Goal: Task Accomplishment & Management: Manage account settings

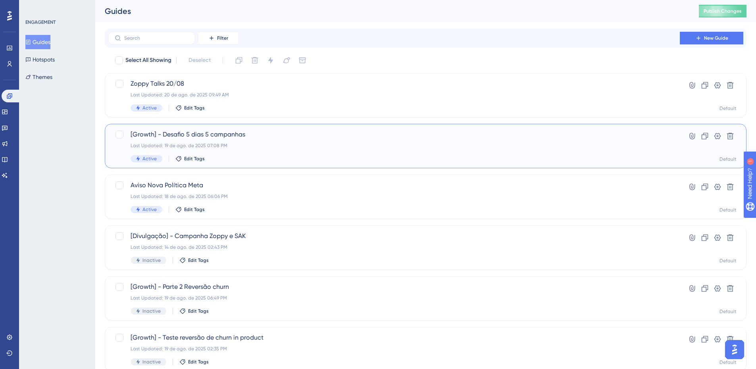
click at [225, 147] on div "Last Updated: 19 de ago. de 2025 07:08 PM" at bounding box center [394, 145] width 527 height 6
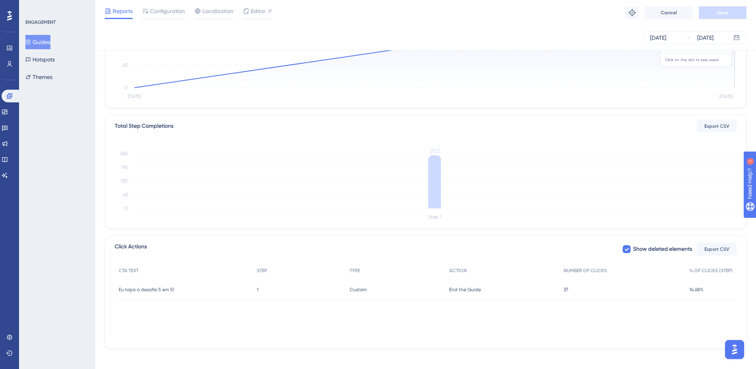
scroll to position [134, 0]
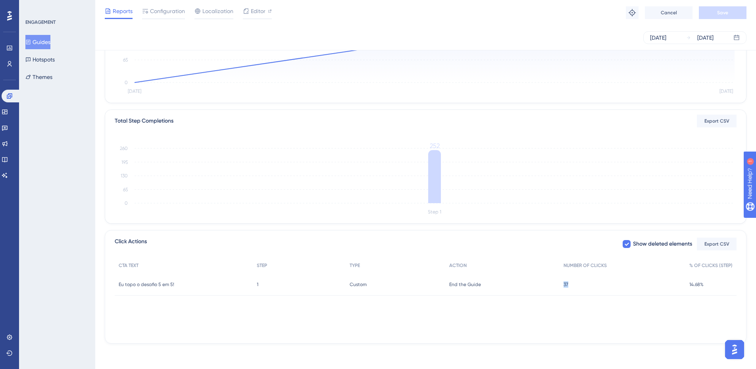
drag, startPoint x: 586, startPoint y: 289, endPoint x: 493, endPoint y: 303, distance: 94.0
click at [541, 301] on div "CTA TEXT STEP TYPE ACTION NUMBER OF CLICKS % OF CLICKS (STEP) Eu topo o desafio…" at bounding box center [426, 297] width 622 height 79
drag, startPoint x: 192, startPoint y: 289, endPoint x: 117, endPoint y: 288, distance: 75.8
click at [117, 288] on div "Eu topo o desafio 5 em 5! Eu topo o desafio 5 em 5!" at bounding box center [184, 284] width 138 height 22
click at [641, 319] on div "CTA TEXT STEP TYPE ACTION NUMBER OF CLICKS % OF CLICKS (STEP) Eu topo o desafio…" at bounding box center [426, 297] width 622 height 79
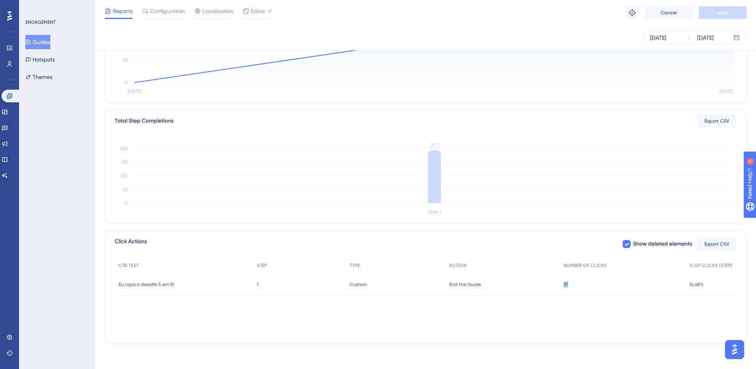
drag, startPoint x: 593, startPoint y: 286, endPoint x: 539, endPoint y: 302, distance: 56.8
click at [0, 0] on div "Eu topo o desafio 5 em 5! Eu topo o desafio 5 em 5! 1 1 Custom Custom End the G…" at bounding box center [0, 0] width 0 height 0
click at [540, 312] on div "CTA TEXT STEP TYPE ACTION NUMBER OF CLICKS % OF CLICKS (STEP) Eu topo o desafio…" at bounding box center [426, 297] width 622 height 79
click at [573, 284] on div "37 37" at bounding box center [623, 284] width 126 height 22
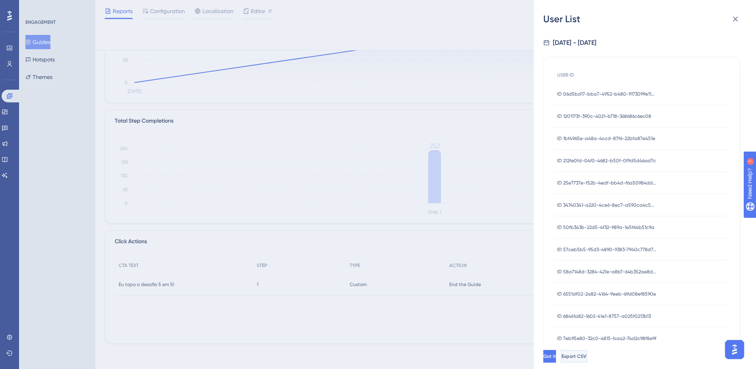
click at [587, 359] on button "Export CSV" at bounding box center [574, 356] width 27 height 13
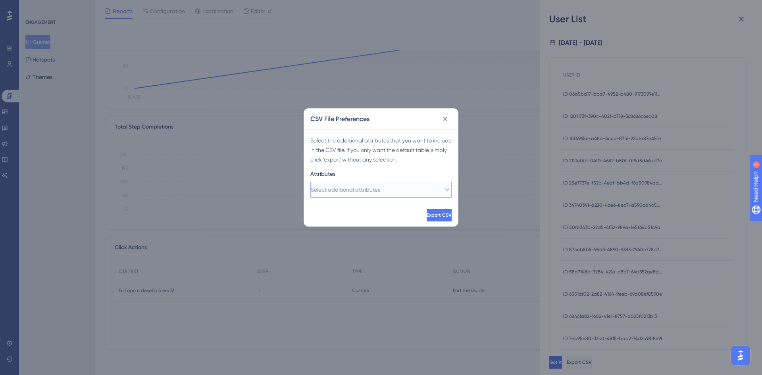
click at [360, 193] on span "Select additional attributes" at bounding box center [345, 190] width 69 height 10
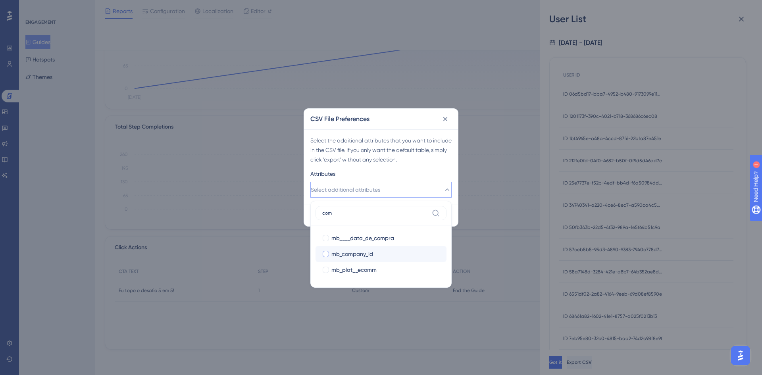
type input "com"
click at [352, 249] on span "mb_company_id" at bounding box center [352, 254] width 42 height 10
checkbox input "true"
drag, startPoint x: 399, startPoint y: 144, endPoint x: 399, endPoint y: 160, distance: 15.1
click at [399, 145] on div "Select the additional attributes that you want to include in the CSV file. If y…" at bounding box center [380, 150] width 141 height 29
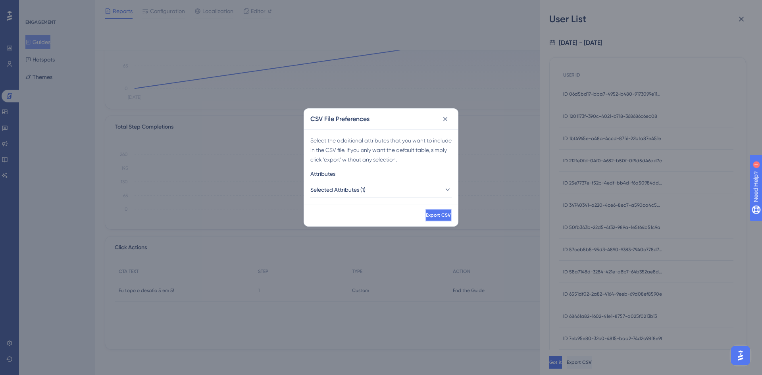
click at [426, 212] on span "Export CSV" at bounding box center [438, 215] width 25 height 6
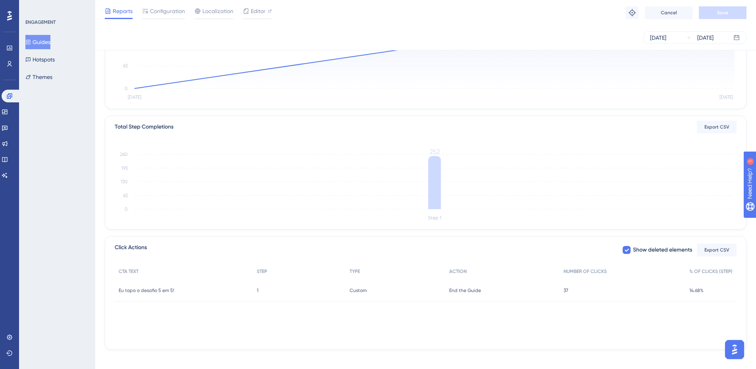
click at [568, 292] on span "37" at bounding box center [566, 290] width 5 height 6
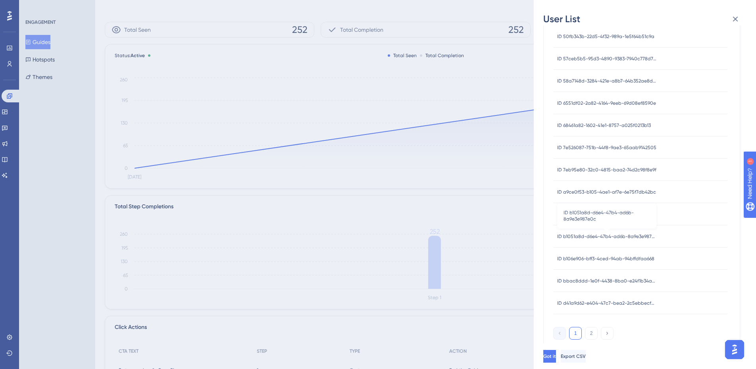
scroll to position [134, 0]
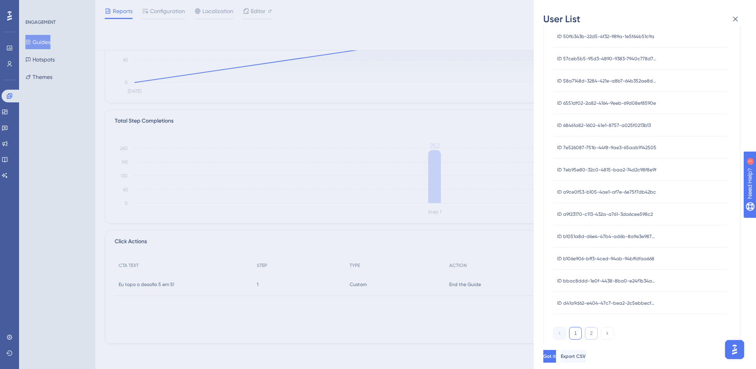
click at [591, 331] on button "2" at bounding box center [591, 333] width 13 height 13
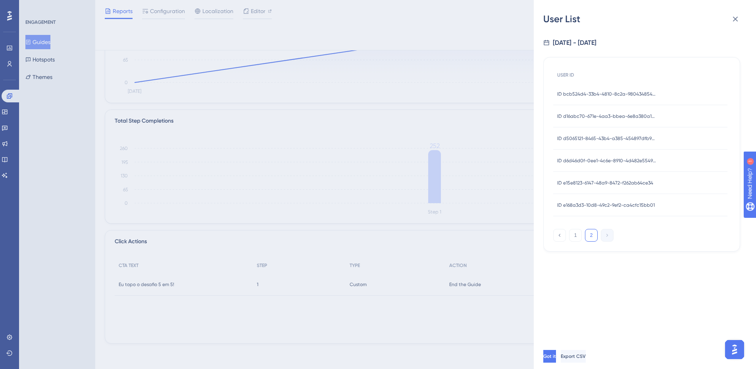
scroll to position [0, 0]
click at [574, 235] on button "1" at bounding box center [575, 235] width 13 height 13
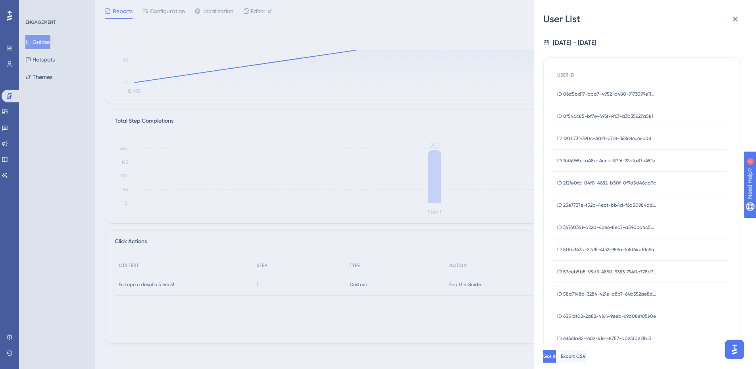
click at [610, 352] on div "Got it Export CSV" at bounding box center [654, 356] width 222 height 25
click at [587, 358] on button "Export CSV" at bounding box center [574, 356] width 27 height 13
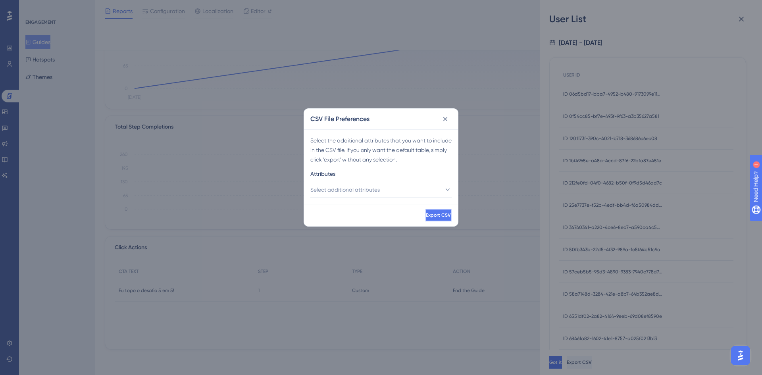
click at [427, 216] on span "Export CSV" at bounding box center [438, 215] width 25 height 6
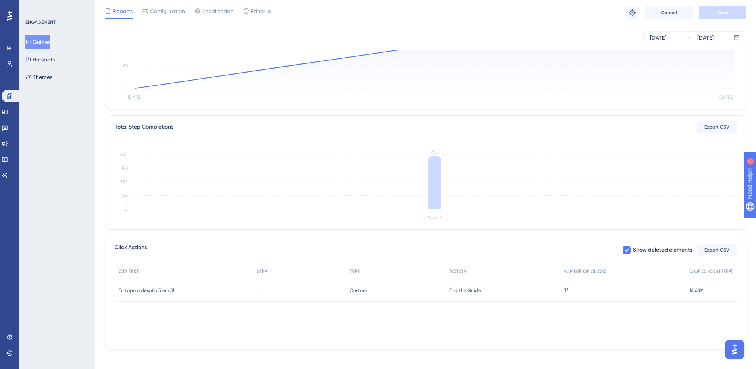
click at [568, 292] on div "37 37" at bounding box center [623, 290] width 126 height 22
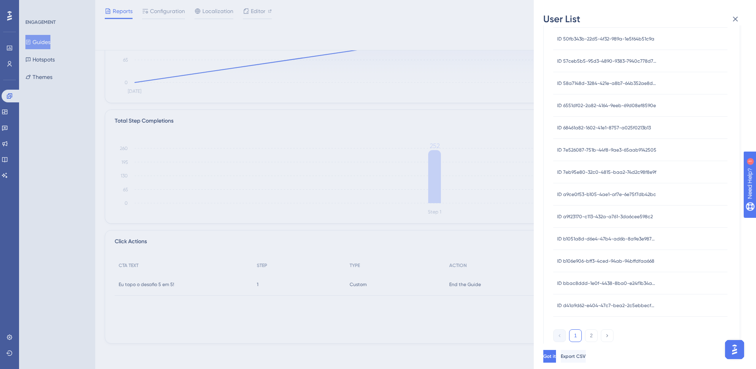
scroll to position [213, 0]
click at [586, 359] on span "Export CSV" at bounding box center [573, 356] width 25 height 6
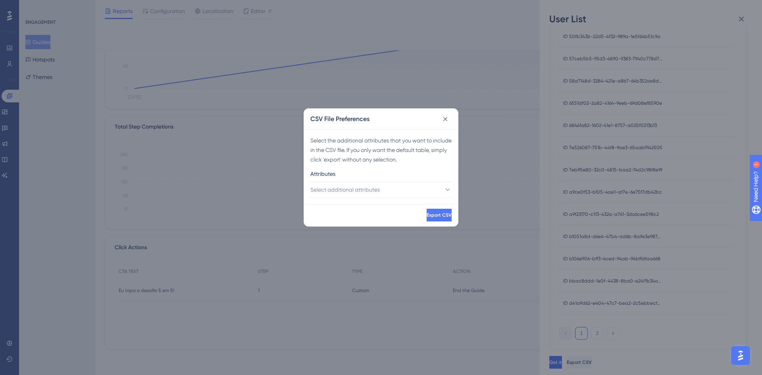
click at [421, 204] on div "Export CSV" at bounding box center [381, 215] width 154 height 22
click at [431, 215] on span "Export CSV" at bounding box center [438, 215] width 25 height 6
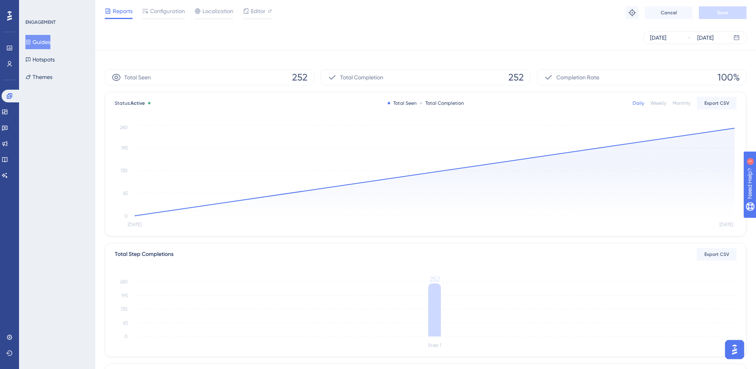
scroll to position [0, 0]
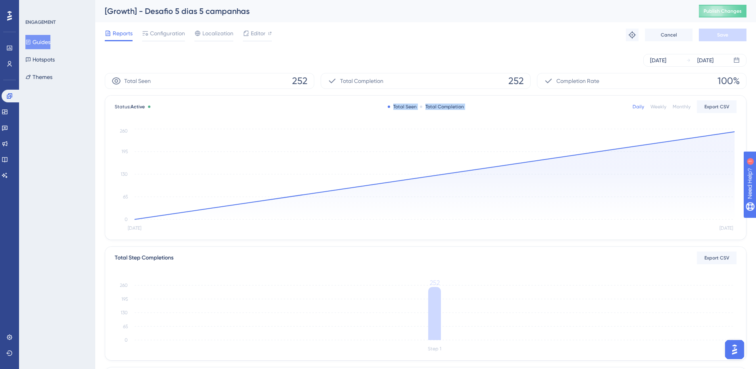
drag, startPoint x: 394, startPoint y: 108, endPoint x: 450, endPoint y: 110, distance: 55.6
click at [450, 110] on div "Status: Active Total Seen Total Completion Daily Weekly Monthly Export CSV" at bounding box center [426, 107] width 622 height 10
drag, startPoint x: 450, startPoint y: 110, endPoint x: 378, endPoint y: 131, distance: 74.2
click at [378, 131] on icon "Aug [DATE] 0 65 130 195 260" at bounding box center [426, 180] width 622 height 106
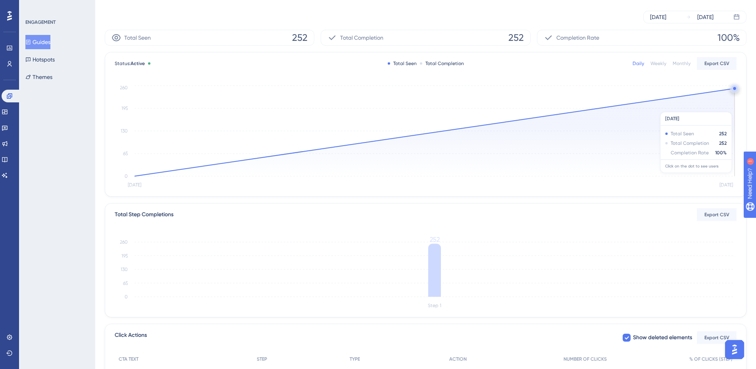
scroll to position [119, 0]
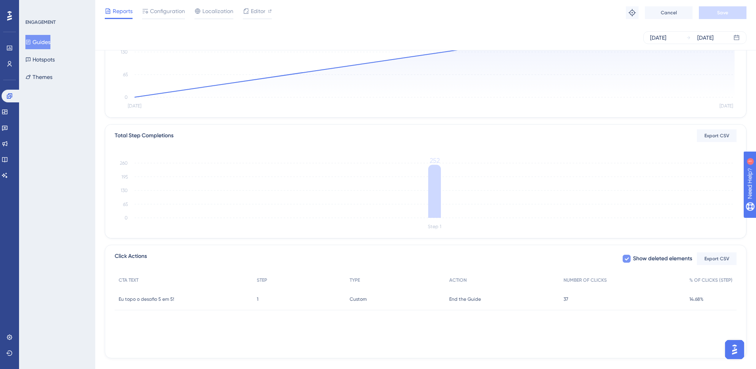
click at [624, 261] on icon at bounding box center [626, 259] width 5 height 6
click at [625, 260] on div at bounding box center [627, 259] width 8 height 8
checkbox input "true"
click at [713, 255] on button "Export CSV" at bounding box center [717, 258] width 40 height 13
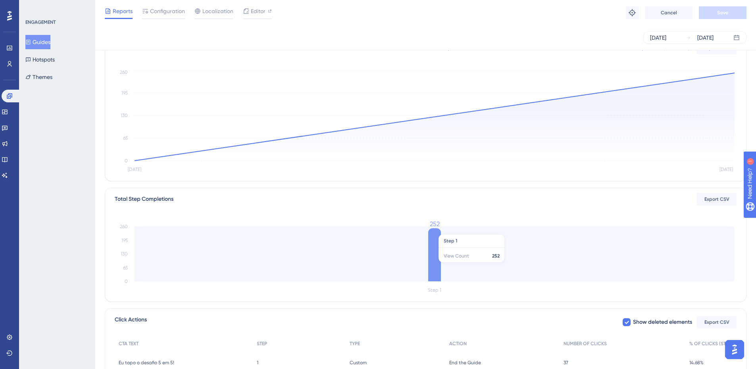
scroll to position [0, 0]
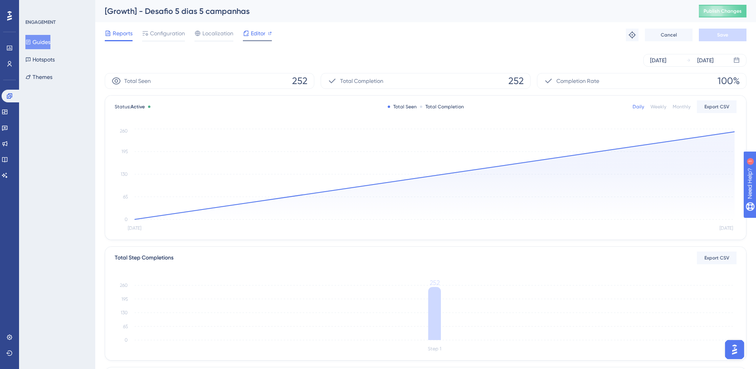
click at [258, 33] on span "Editor" at bounding box center [258, 34] width 15 height 10
drag, startPoint x: 56, startPoint y: 44, endPoint x: 81, endPoint y: 56, distance: 27.9
click at [50, 43] on button "Guides" at bounding box center [37, 42] width 25 height 14
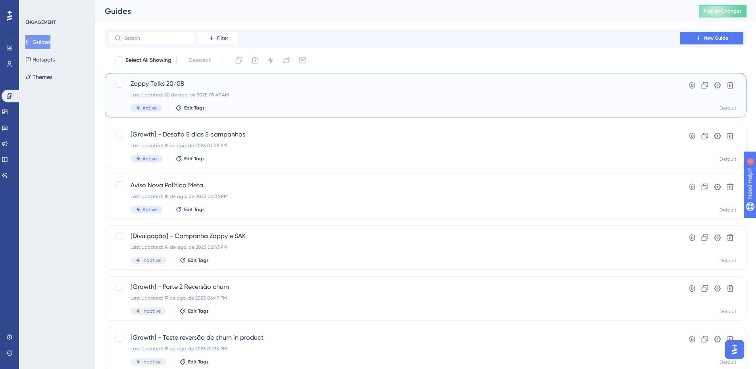
click at [220, 88] on span "Zoppy Talks 20/08" at bounding box center [394, 84] width 527 height 10
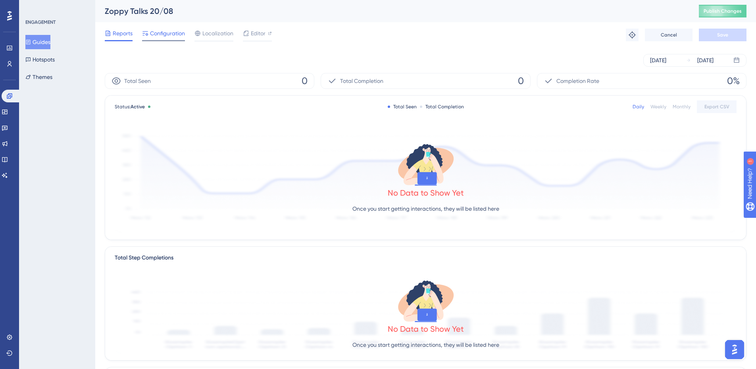
click at [165, 36] on span "Configuration" at bounding box center [167, 34] width 35 height 10
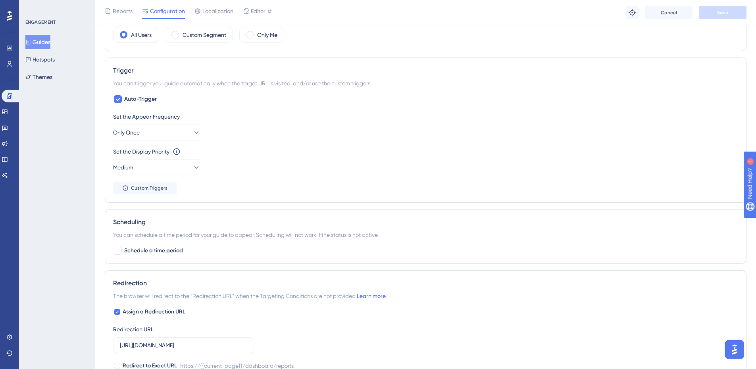
scroll to position [317, 0]
click at [113, 251] on div "Scheduling You can schedule a time period for your guide to appear. Scheduling …" at bounding box center [426, 237] width 642 height 55
click at [113, 254] on div at bounding box center [118, 251] width 10 height 10
checkbox input "true"
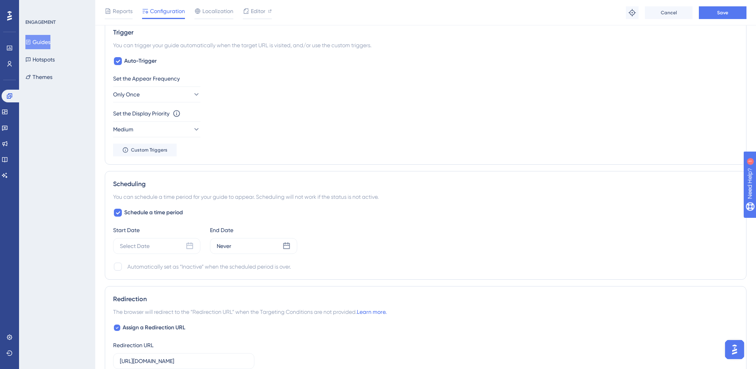
scroll to position [397, 0]
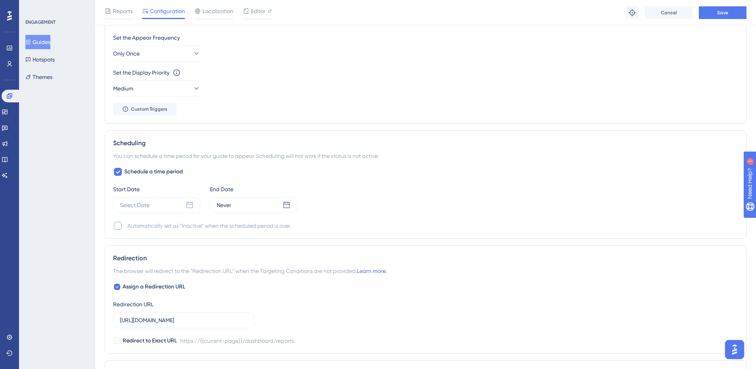
click at [117, 227] on div at bounding box center [118, 226] width 8 height 8
checkbox input "true"
click at [183, 210] on div "Select Date" at bounding box center [156, 205] width 87 height 16
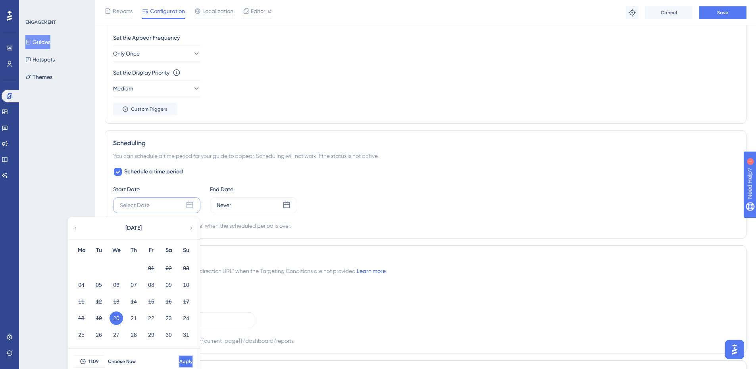
click at [179, 356] on button "Apply" at bounding box center [186, 361] width 15 height 13
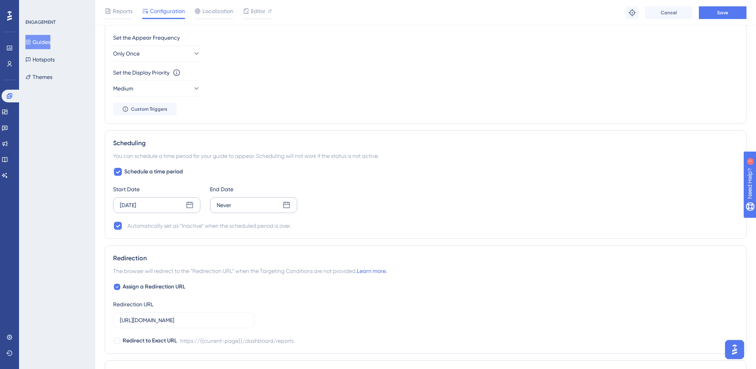
click at [288, 212] on div "Never" at bounding box center [253, 205] width 87 height 16
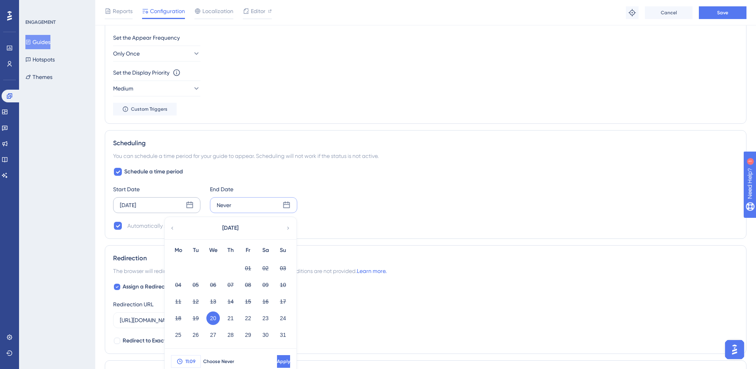
click at [193, 357] on button "11:09" at bounding box center [186, 361] width 30 height 13
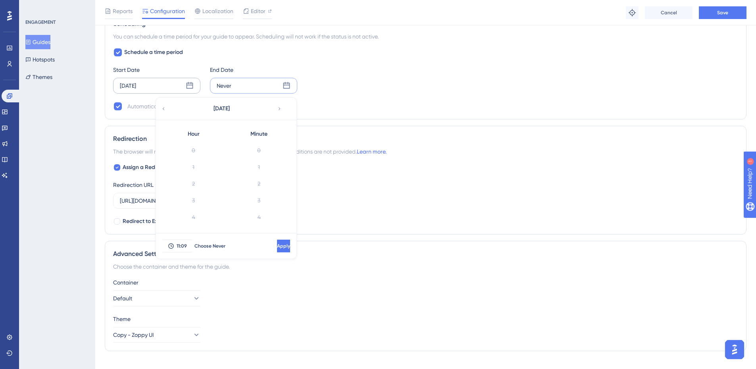
scroll to position [116, 0]
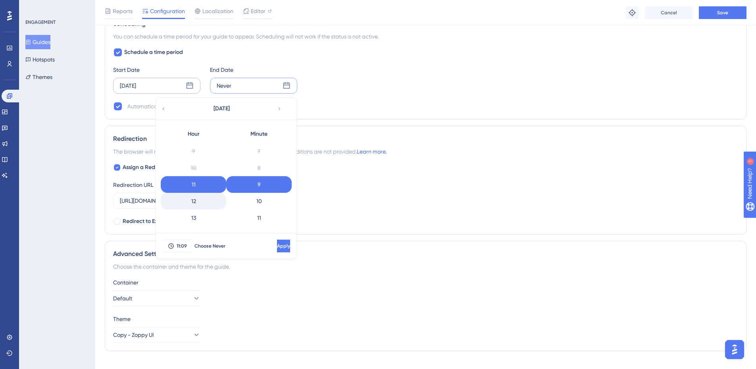
click at [204, 207] on div "12" at bounding box center [193, 201] width 65 height 17
drag, startPoint x: 277, startPoint y: 244, endPoint x: 309, endPoint y: 223, distance: 38.3
click at [278, 244] on button "Apply" at bounding box center [283, 246] width 13 height 13
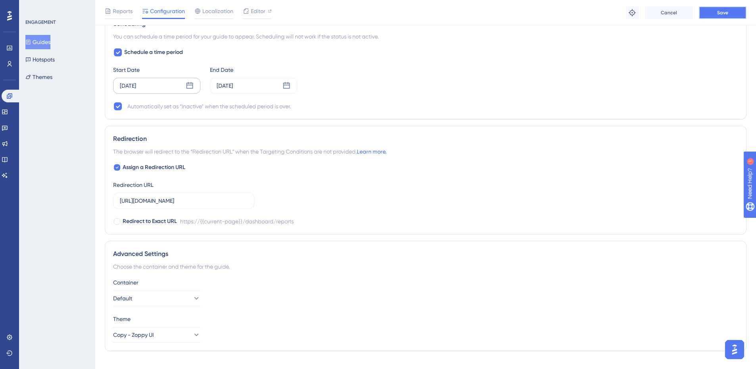
click at [724, 11] on span "Save" at bounding box center [722, 13] width 11 height 6
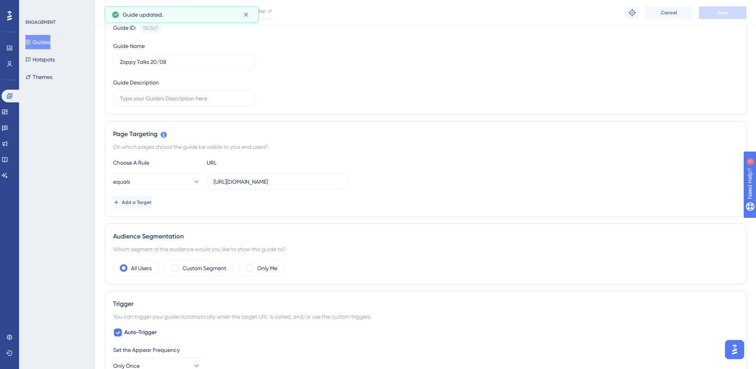
scroll to position [0, 0]
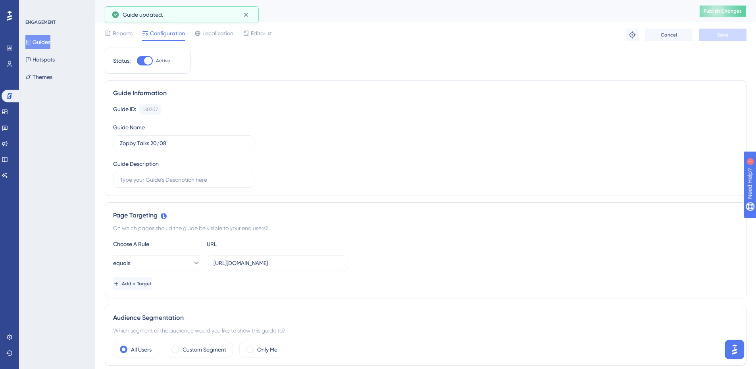
click at [734, 10] on span "Publish Changes" at bounding box center [723, 11] width 38 height 6
click at [40, 39] on button "Guides" at bounding box center [37, 42] width 25 height 14
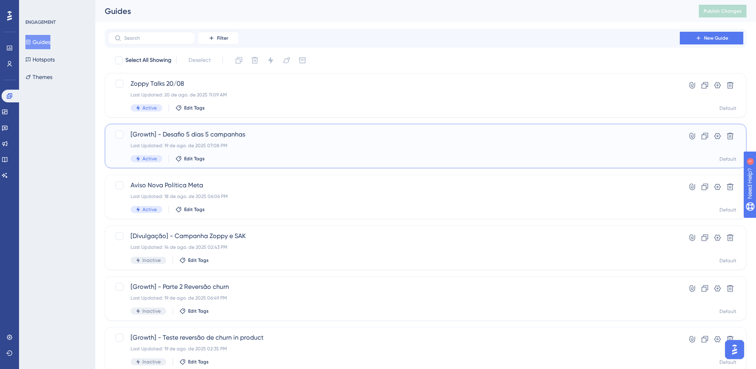
click at [209, 146] on div "Last Updated: 19 de ago. de 2025 07:08 PM" at bounding box center [394, 145] width 527 height 6
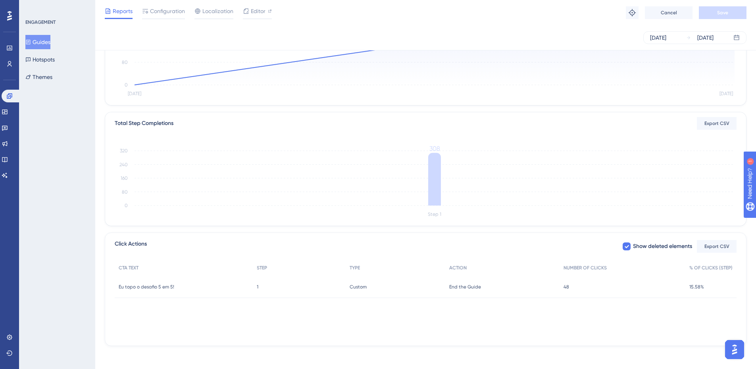
scroll to position [134, 0]
click at [570, 286] on div "48 48" at bounding box center [623, 284] width 126 height 22
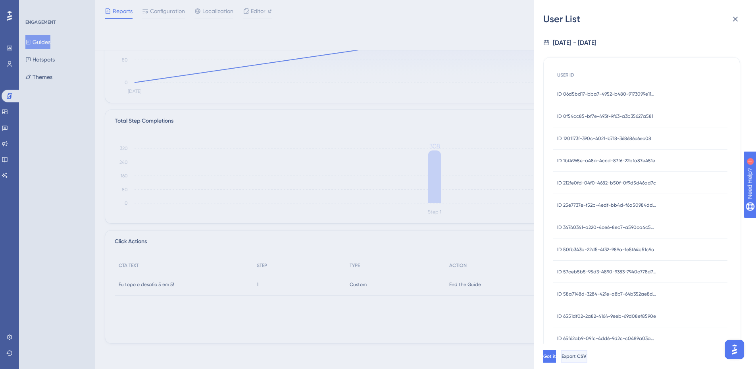
click at [587, 360] on span "Export CSV" at bounding box center [574, 356] width 25 height 6
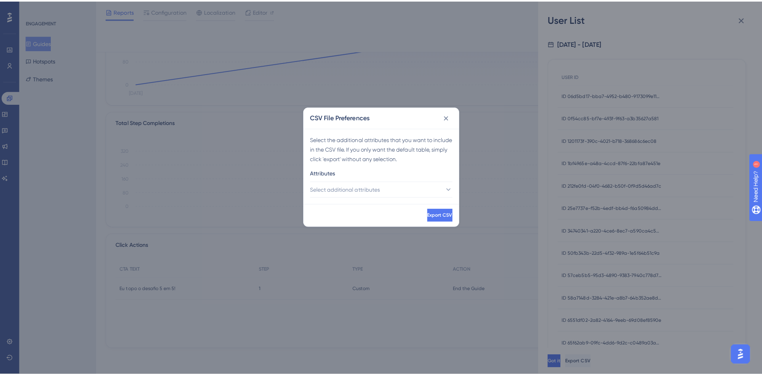
scroll to position [128, 0]
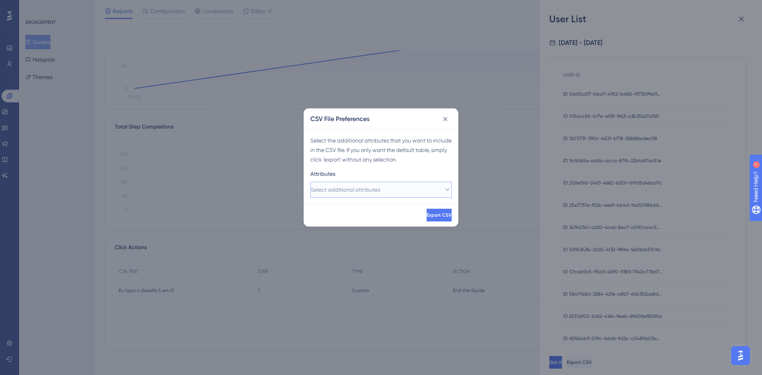
click at [344, 183] on button "Select additional attributes" at bounding box center [380, 190] width 141 height 16
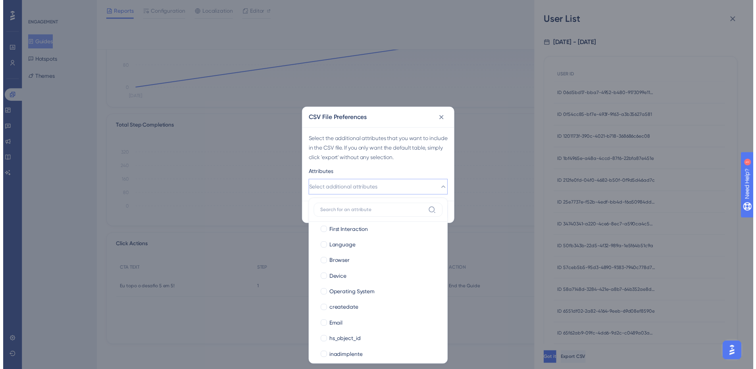
scroll to position [0, 0]
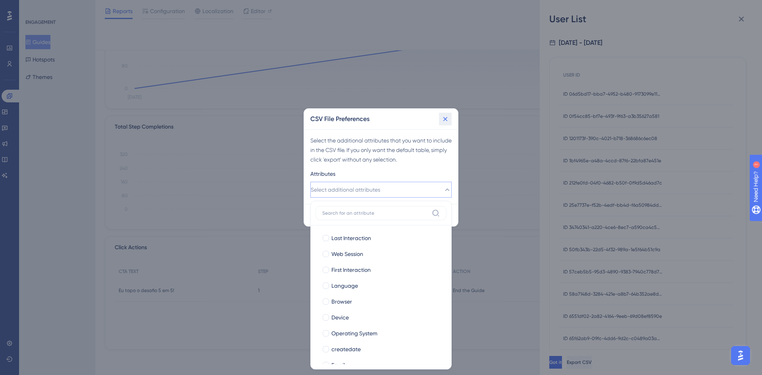
click at [442, 115] on icon at bounding box center [445, 119] width 8 height 8
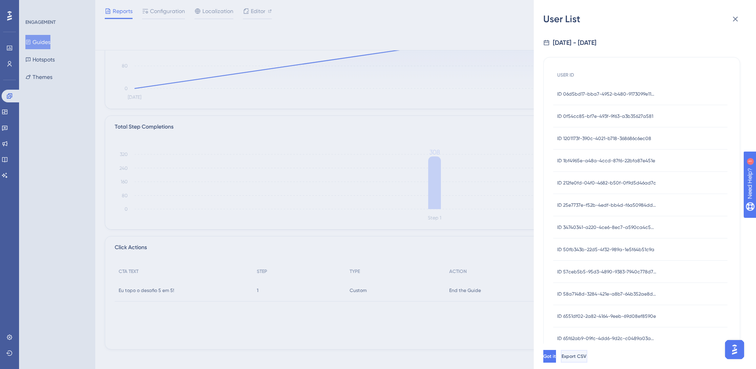
click at [587, 360] on span "Export CSV" at bounding box center [574, 356] width 25 height 6
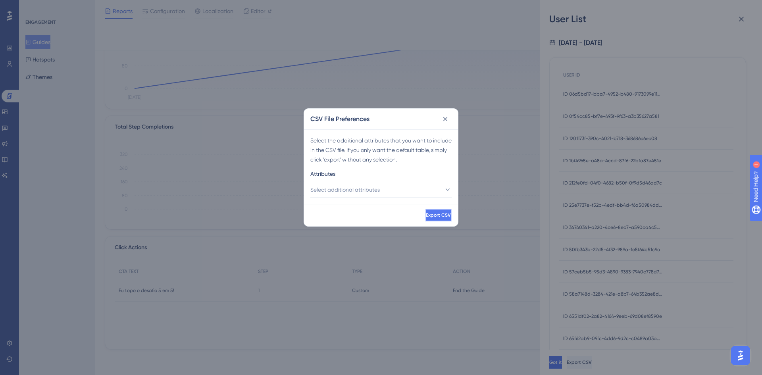
click at [434, 215] on span "Export CSV" at bounding box center [438, 215] width 25 height 6
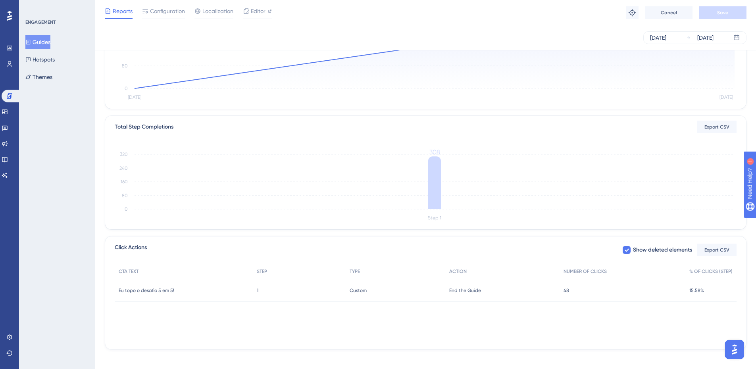
click at [40, 37] on button "Guides" at bounding box center [37, 42] width 25 height 14
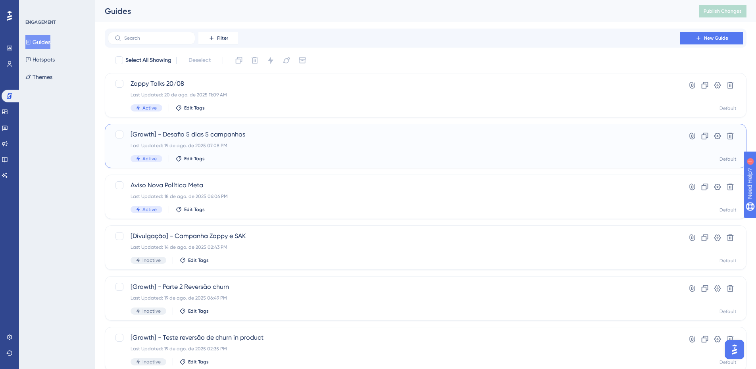
click at [219, 124] on div "[Growth] - Desafio 5 [PERSON_NAME] 5 campanhas Last Updated: 19 de ago. de 2025…" at bounding box center [426, 146] width 642 height 44
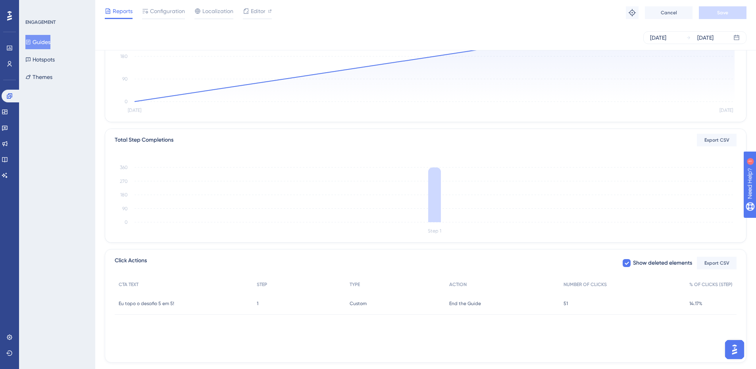
scroll to position [134, 0]
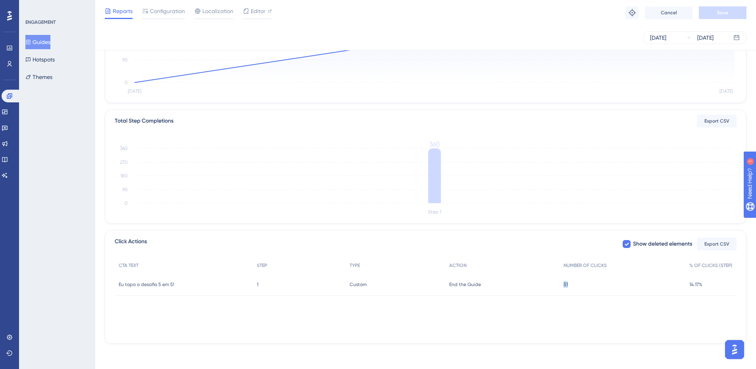
drag, startPoint x: 574, startPoint y: 289, endPoint x: 558, endPoint y: 291, distance: 16.8
click at [0, 0] on div "Eu topo o desafio 5 em 5! Eu topo o desafio 5 em 5! 1 1 Custom Custom End the G…" at bounding box center [0, 0] width 0 height 0
click at [565, 315] on div "CTA TEXT STEP TYPE ACTION NUMBER OF CLICKS % OF CLICKS (STEP) Eu topo o desafio…" at bounding box center [426, 297] width 622 height 79
click at [580, 289] on div "51 51" at bounding box center [623, 284] width 126 height 22
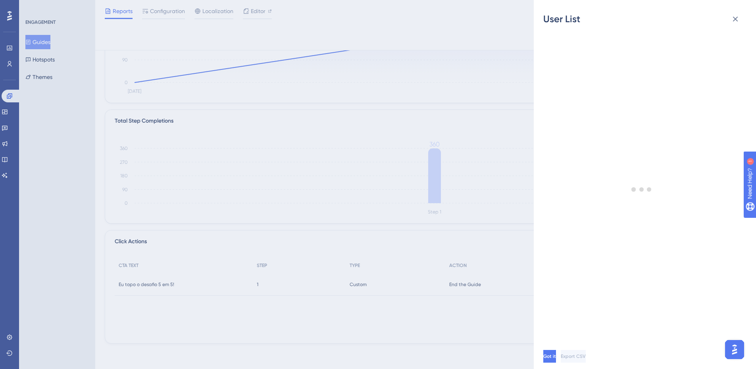
click at [569, 288] on div "User List Got it Export CSV" at bounding box center [378, 184] width 756 height 369
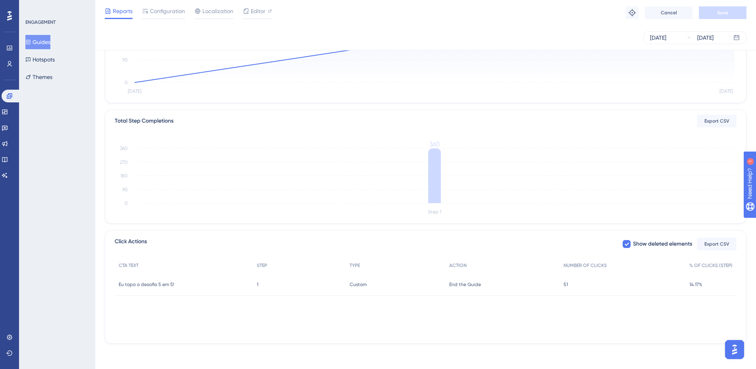
click at [569, 288] on div "51 51" at bounding box center [623, 284] width 126 height 22
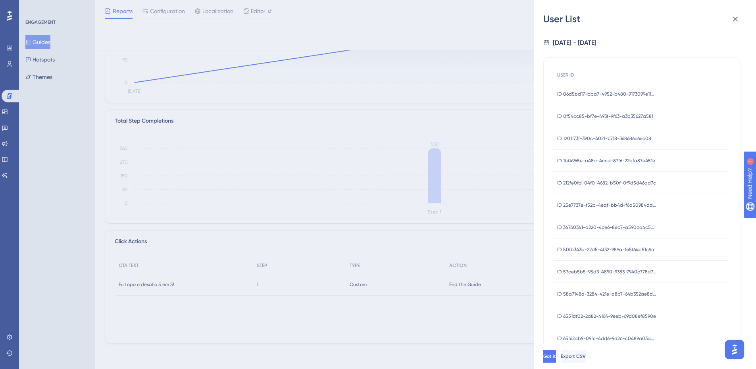
click at [409, 246] on div "User List [DATE] - [DATE] USER ID ID 06d5bd17-bba7-4952-b480-9173099e11ed ID 06…" at bounding box center [378, 184] width 756 height 369
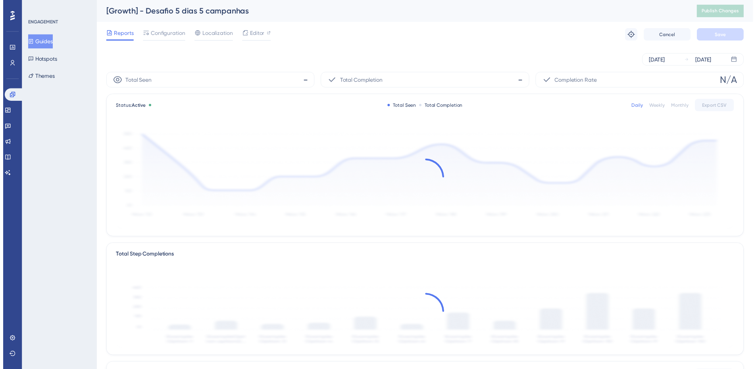
scroll to position [134, 0]
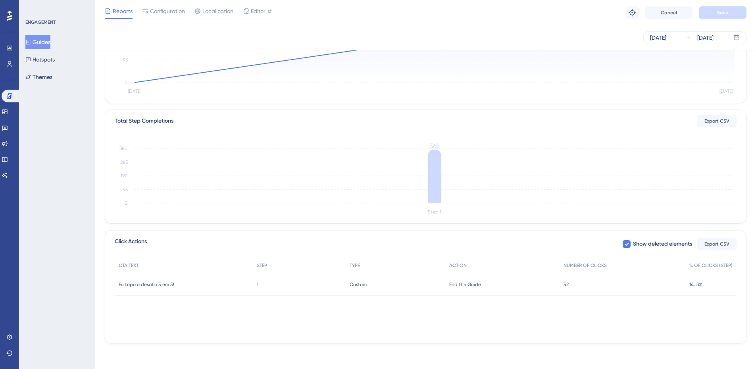
click at [569, 283] on div "52 52" at bounding box center [623, 284] width 126 height 22
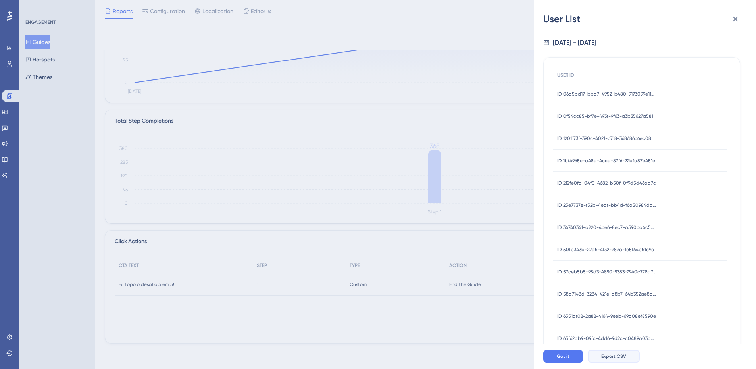
click at [610, 360] on span "Export CSV" at bounding box center [613, 356] width 25 height 6
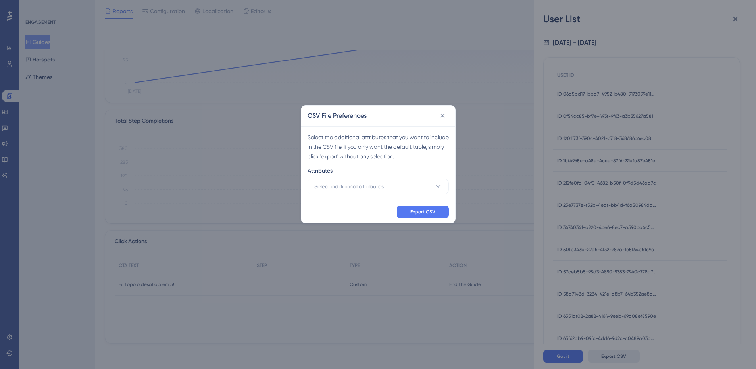
scroll to position [128, 0]
click at [428, 216] on span "Export CSV" at bounding box center [425, 215] width 25 height 6
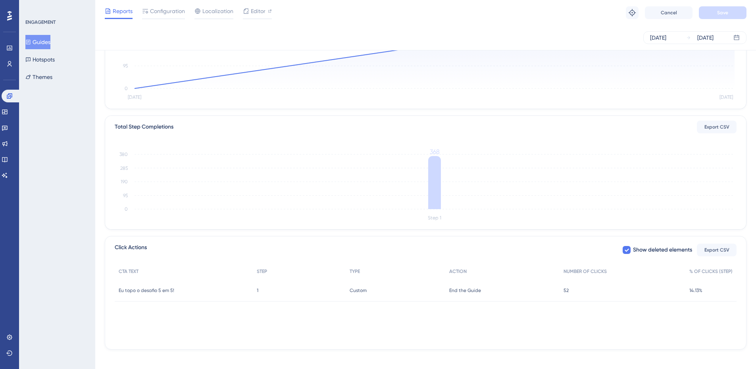
scroll to position [134, 0]
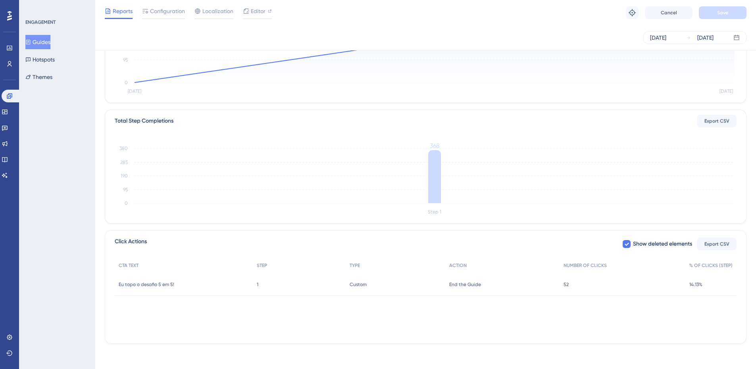
click at [580, 281] on div "52 52" at bounding box center [623, 284] width 126 height 22
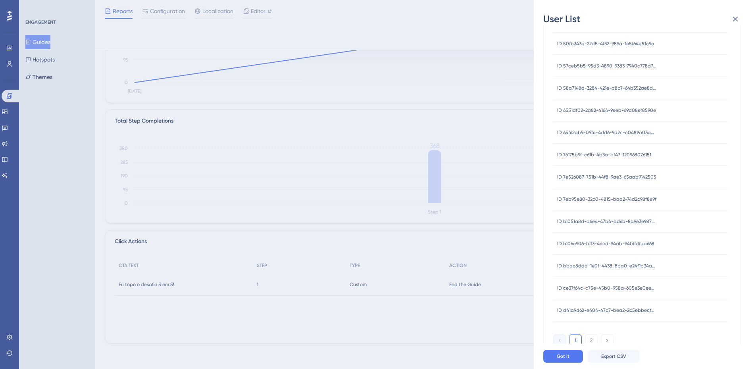
scroll to position [213, 0]
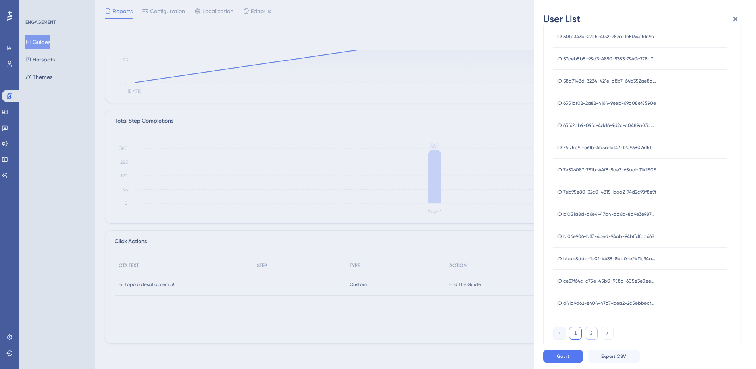
click at [594, 332] on button "2" at bounding box center [591, 333] width 13 height 13
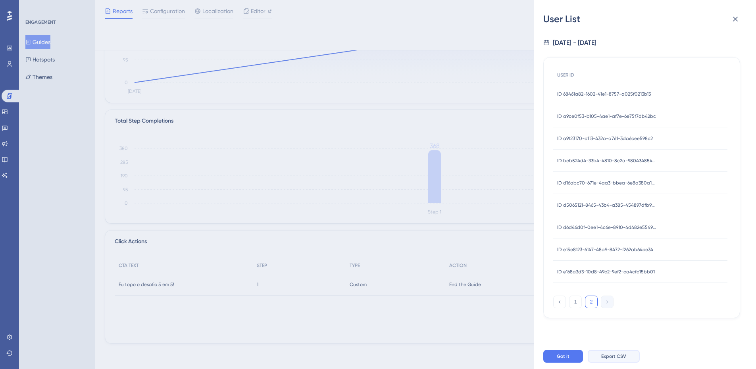
click at [617, 360] on span "Export CSV" at bounding box center [613, 356] width 25 height 6
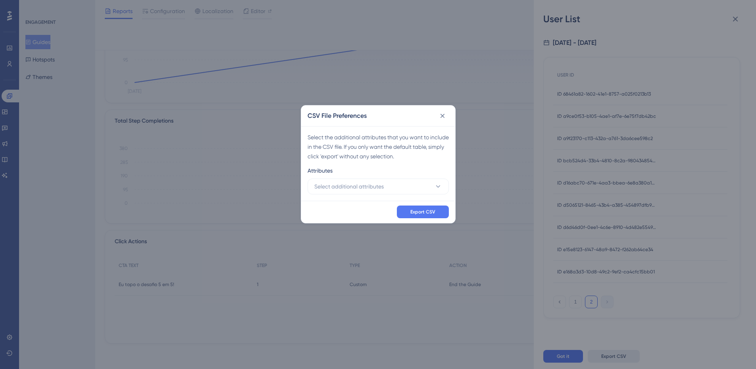
scroll to position [128, 0]
click at [442, 216] on button "Export CSV" at bounding box center [426, 215] width 52 height 13
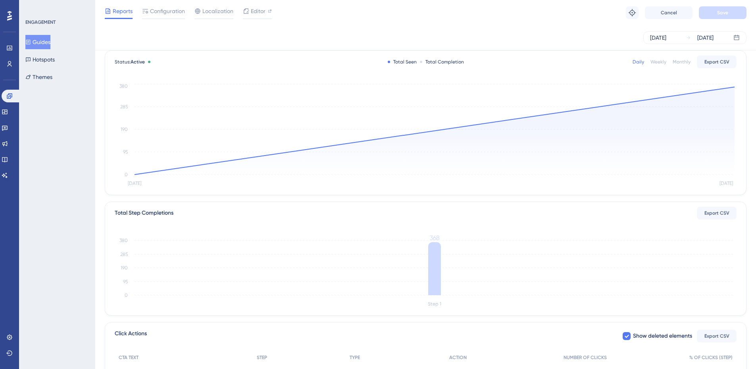
scroll to position [0, 0]
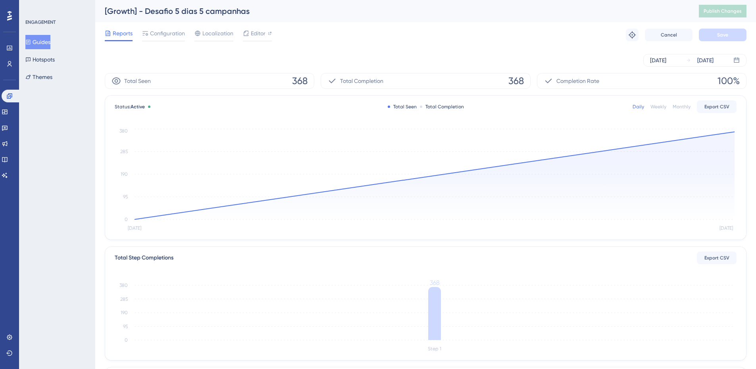
click at [43, 45] on button "Guides" at bounding box center [37, 42] width 25 height 14
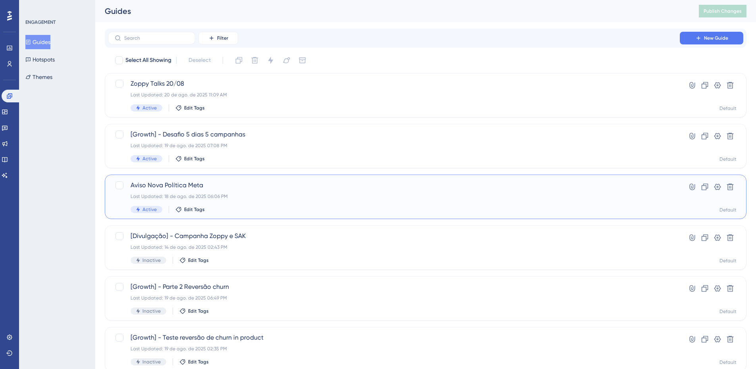
click at [354, 189] on span "Aviso Nova Política Meta" at bounding box center [394, 186] width 527 height 10
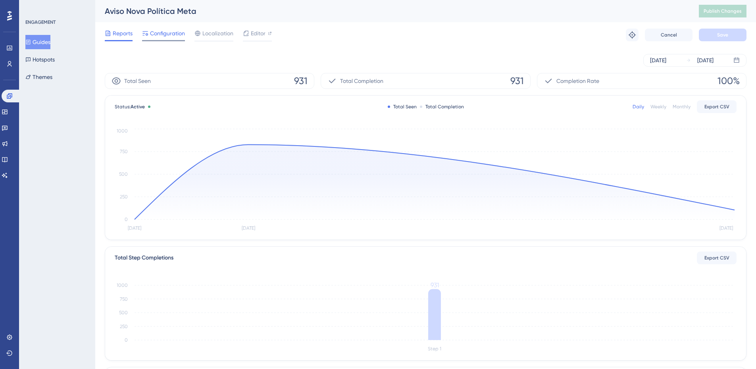
click at [158, 41] on div at bounding box center [163, 40] width 43 height 1
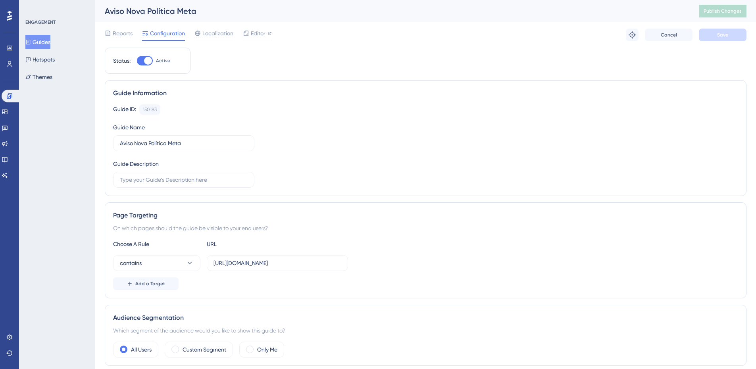
click at [50, 44] on button "Guides" at bounding box center [37, 42] width 25 height 14
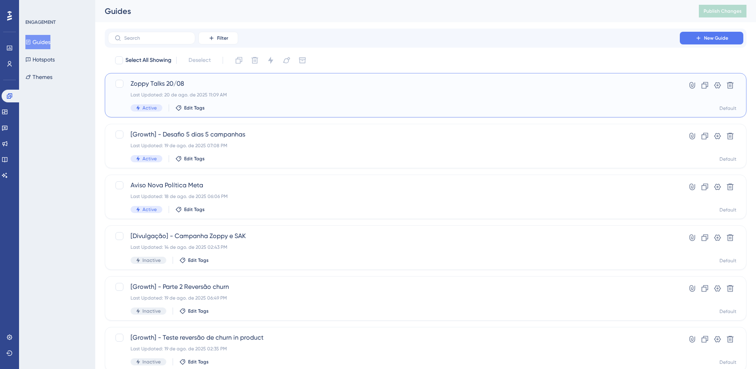
click at [298, 102] on div "Zoppy Talks 20/08 Last Updated: 20 de ago. de 2025 11:09 AM Active Edit Tags" at bounding box center [394, 95] width 527 height 33
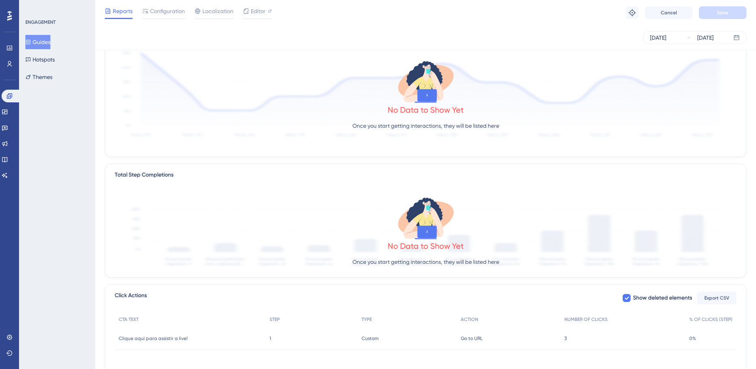
scroll to position [15, 0]
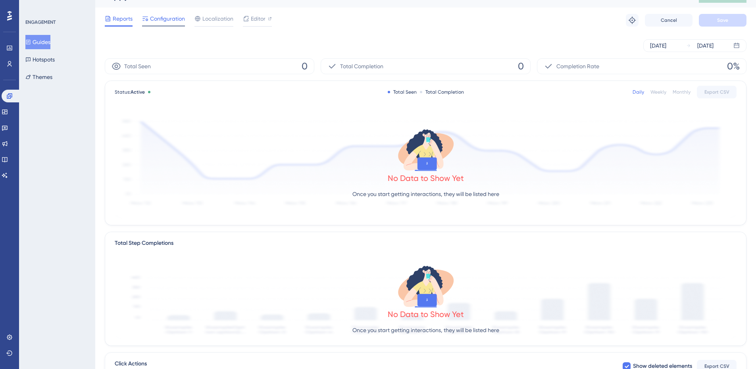
click at [164, 15] on span "Configuration" at bounding box center [167, 19] width 35 height 10
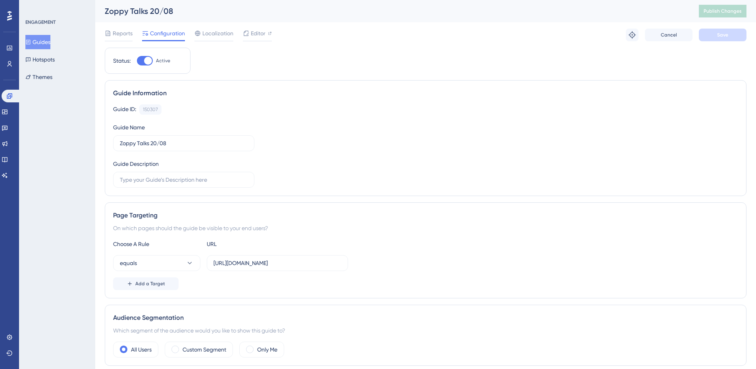
click at [151, 66] on div "Status: Active" at bounding box center [148, 61] width 86 height 26
click at [149, 64] on div at bounding box center [148, 61] width 8 height 8
click at [137, 61] on input "Active" at bounding box center [137, 61] width 0 height 0
checkbox input "false"
click at [734, 30] on button "Save" at bounding box center [723, 35] width 48 height 13
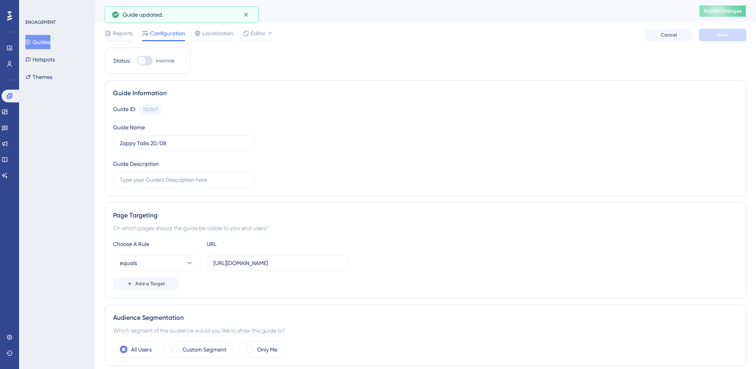
click at [731, 16] on button "Publish Changes" at bounding box center [723, 11] width 48 height 13
click at [248, 0] on div "Performance Users Engagement Widgets Feedback Product Updates Knowledge Base AI…" at bounding box center [378, 0] width 756 height 0
click at [241, 31] on button at bounding box center [246, 33] width 12 height 13
click at [244, 17] on icon at bounding box center [246, 15] width 8 height 8
click at [40, 44] on button "Guides" at bounding box center [37, 42] width 25 height 14
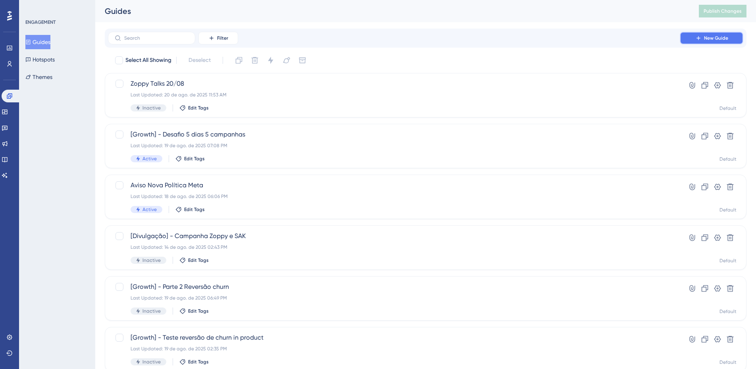
click at [712, 35] on span "New Guide" at bounding box center [716, 38] width 24 height 6
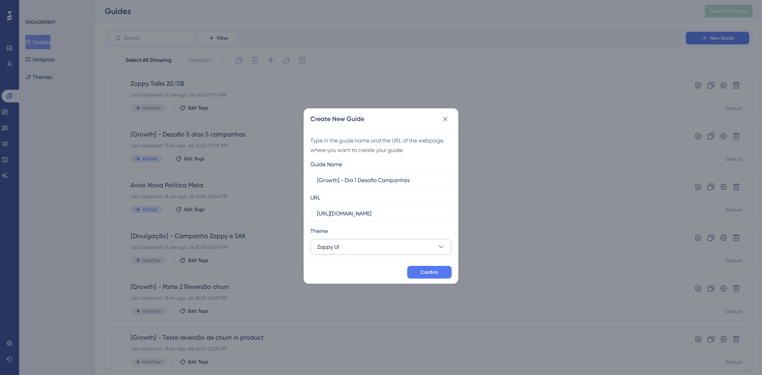
type input "[Growth] - Dia 1 Desafio Campanhas"
click at [367, 249] on button "Zoppy UI" at bounding box center [380, 247] width 141 height 16
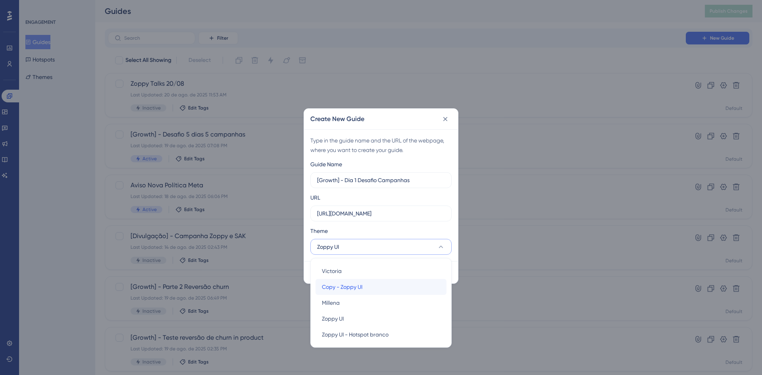
click at [355, 289] on span "Copy - Zoppy UI" at bounding box center [342, 287] width 40 height 10
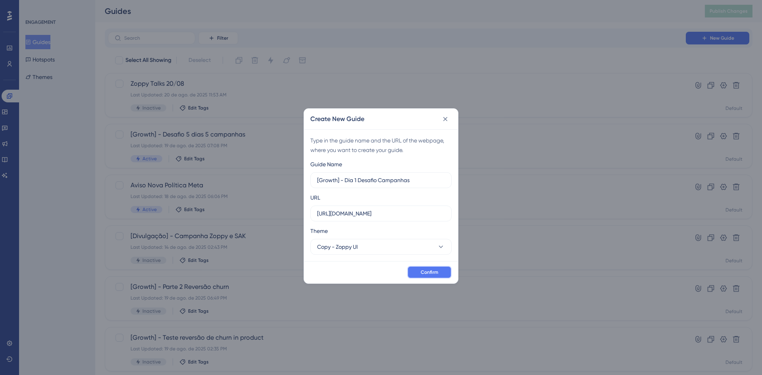
click at [410, 271] on button "Confirm" at bounding box center [429, 272] width 44 height 13
